Goal: Find contact information: Find contact information

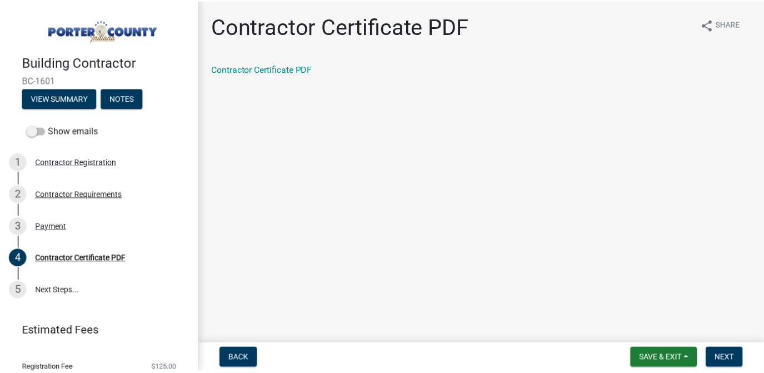
scroll to position [35, 0]
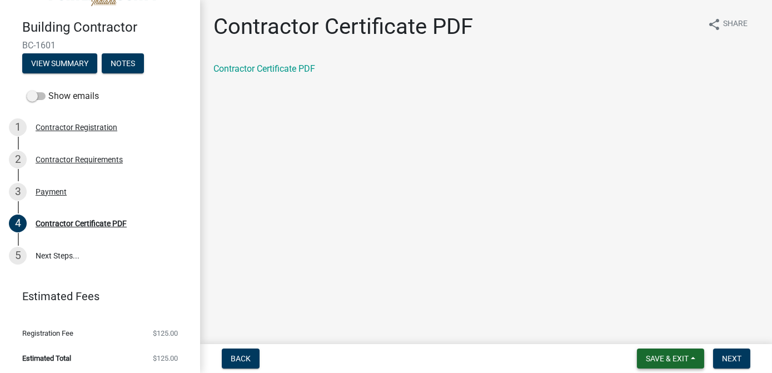
click at [653, 356] on span "Save & Exit" at bounding box center [666, 358] width 43 height 9
click at [629, 330] on button "Save & Exit" at bounding box center [659, 329] width 89 height 27
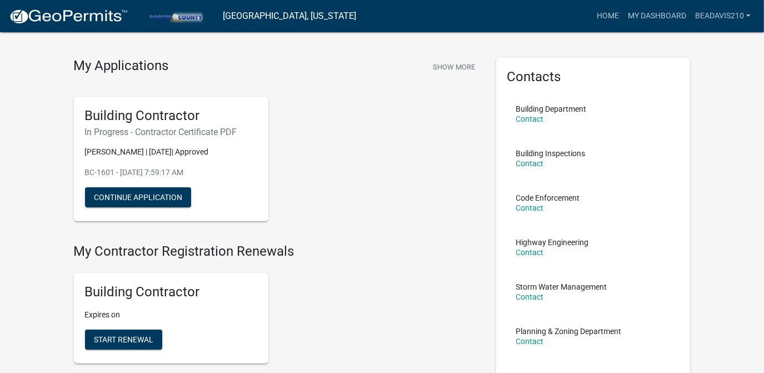
scroll to position [33, 0]
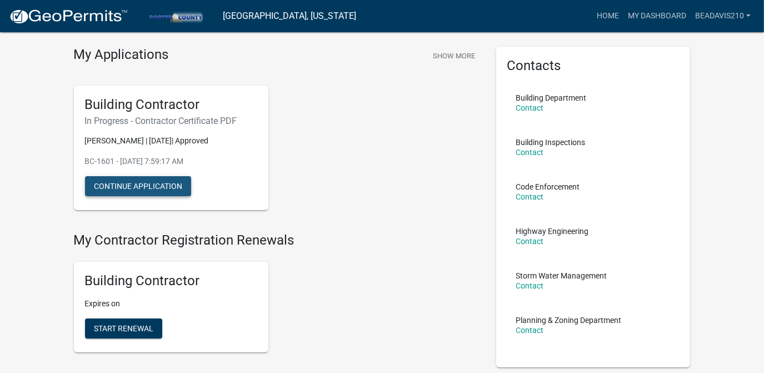
click at [159, 187] on button "Continue Application" at bounding box center [138, 186] width 106 height 20
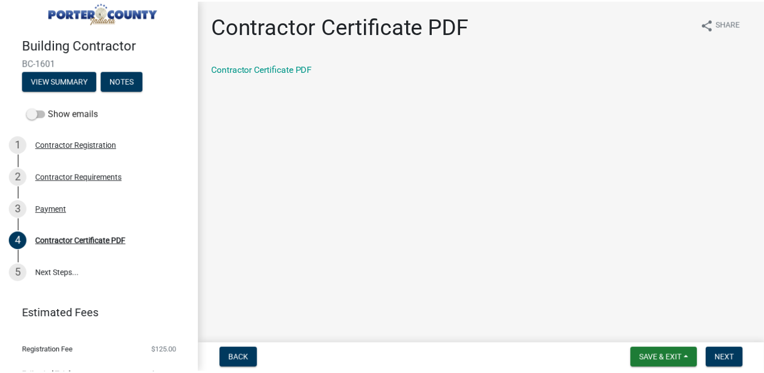
scroll to position [35, 0]
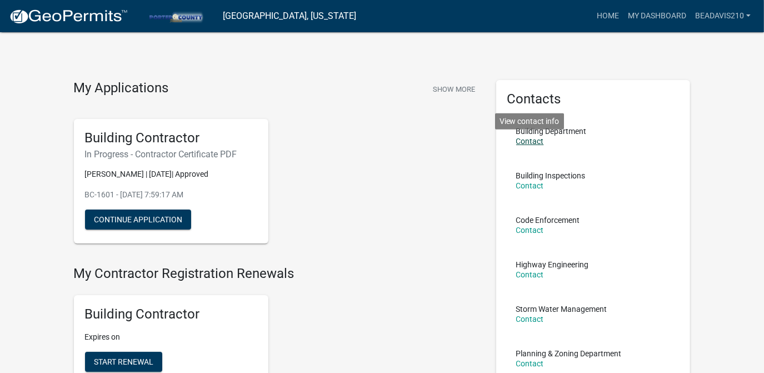
click at [527, 143] on link "Contact" at bounding box center [530, 141] width 28 height 9
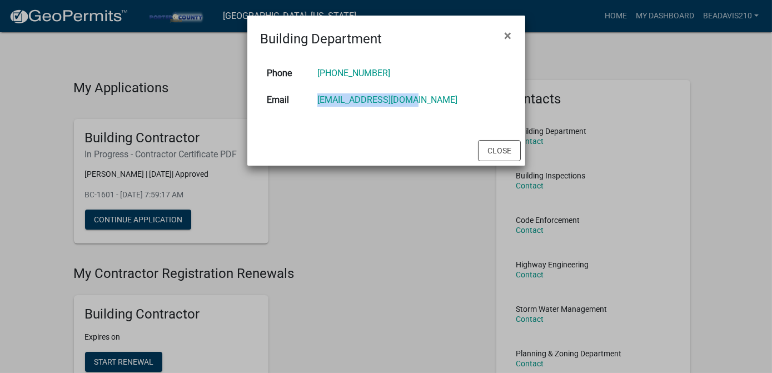
drag, startPoint x: 431, startPoint y: 99, endPoint x: 302, endPoint y: 97, distance: 129.4
click at [302, 97] on tr "Email [EMAIL_ADDRESS][DOMAIN_NAME]" at bounding box center [386, 100] width 251 height 27
copy tr "[EMAIL_ADDRESS][DOMAIN_NAME]"
click at [517, 32] on button "×" at bounding box center [507, 35] width 25 height 31
